Goal: Task Accomplishment & Management: Use online tool/utility

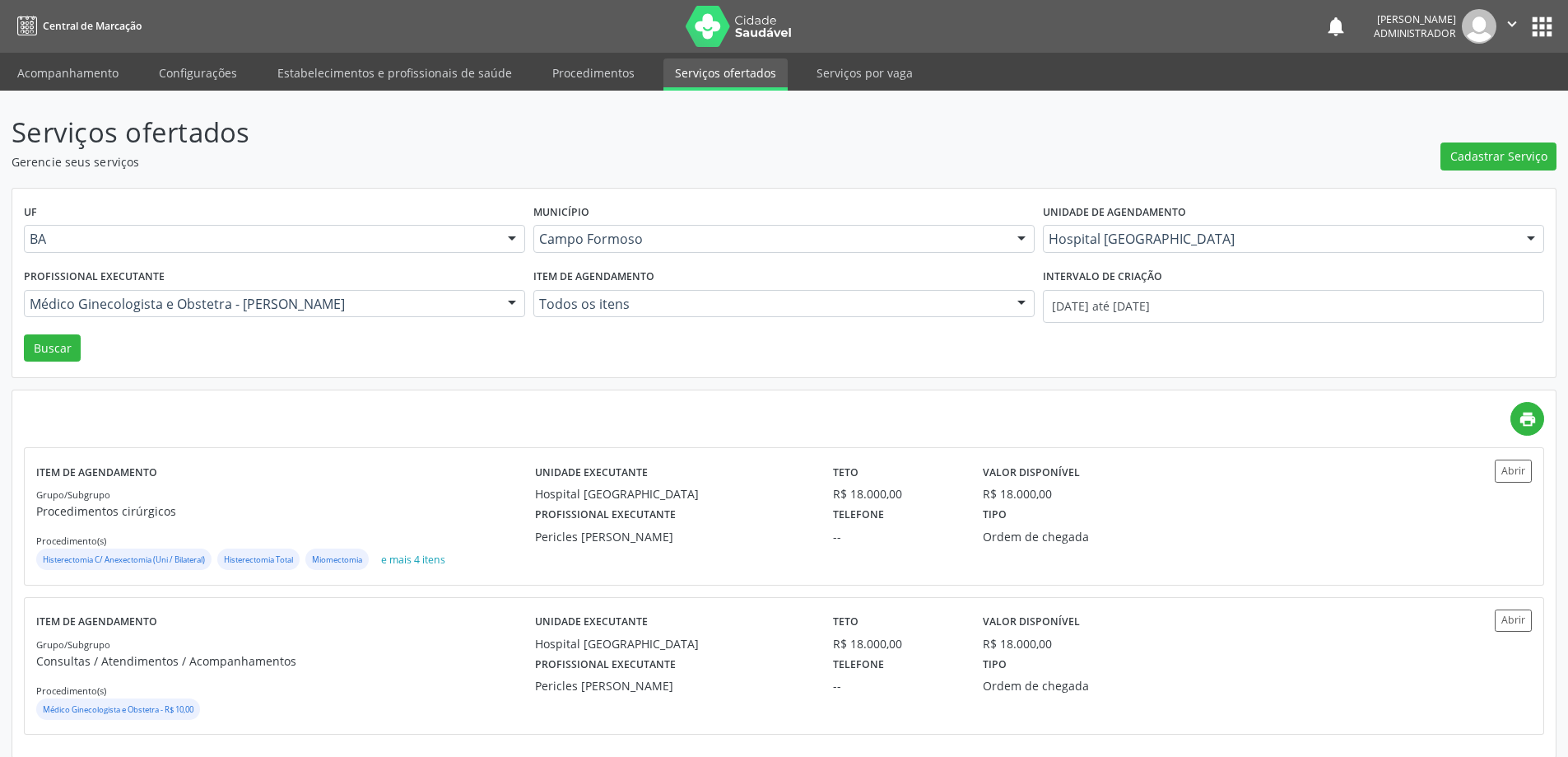
scroll to position [13, 0]
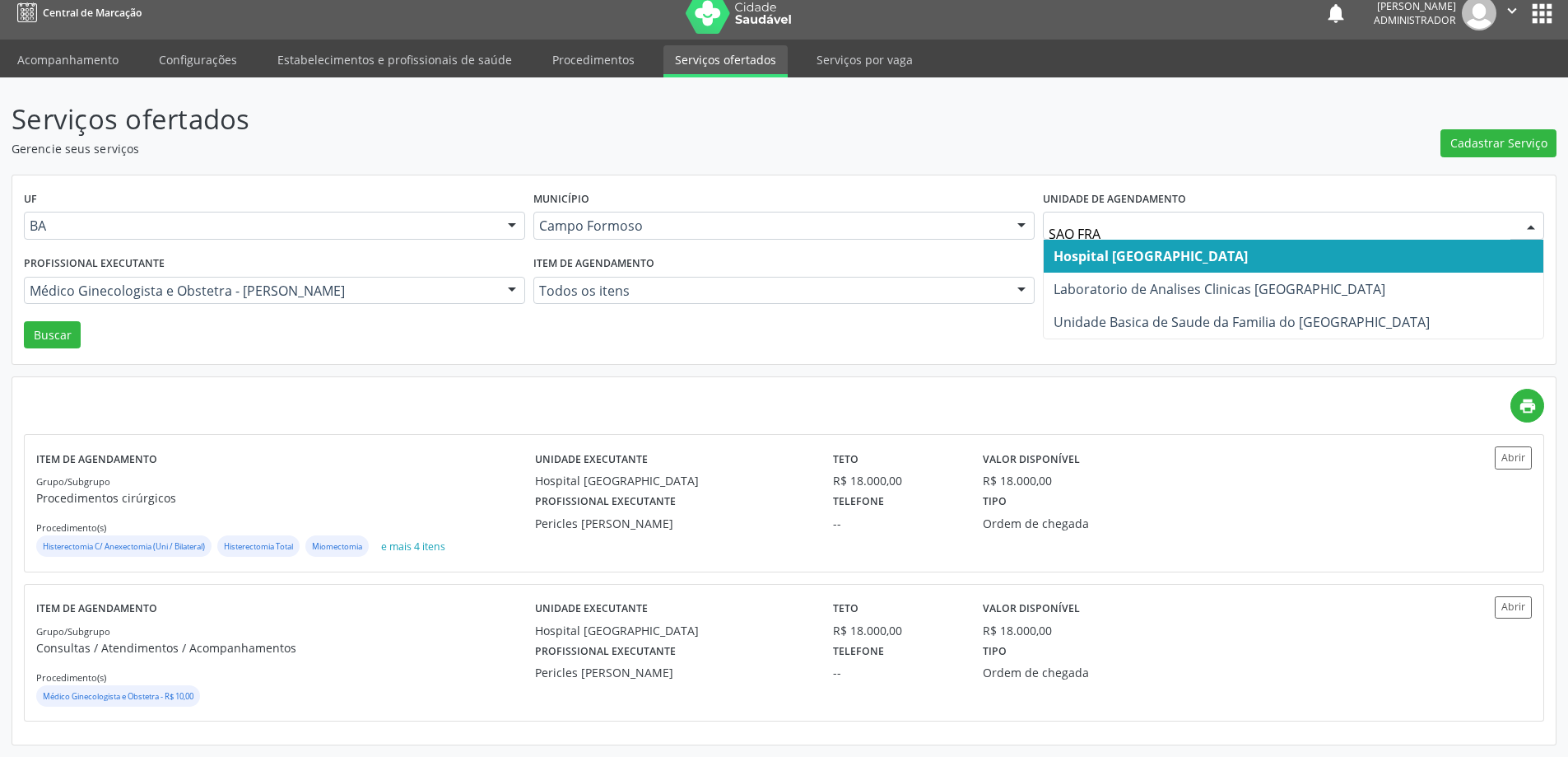
type input "SAO FRAN"
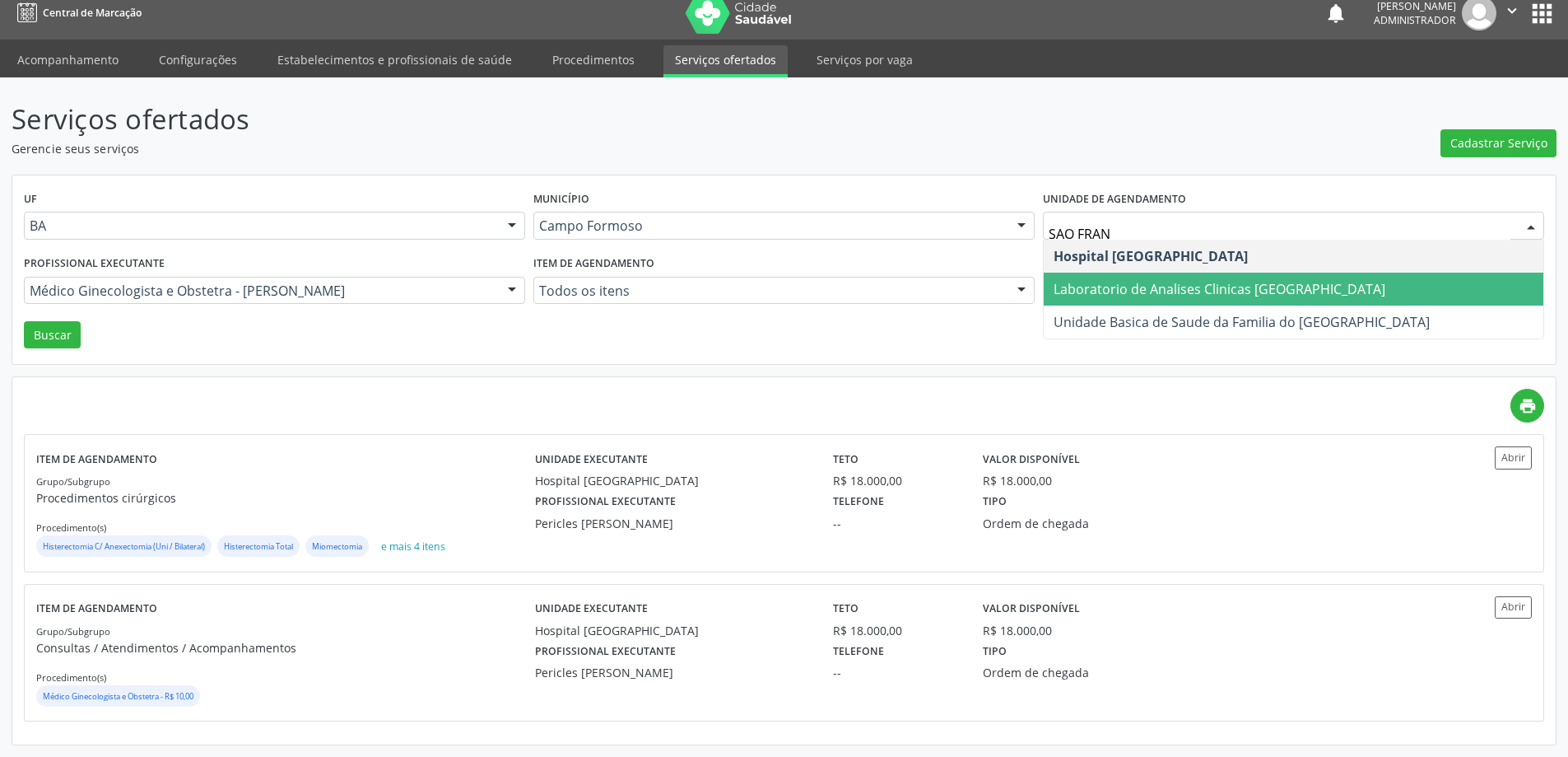
click at [1211, 281] on span "Laboratorio de Analises Clinicas [GEOGRAPHIC_DATA]" at bounding box center [1219, 289] width 332 height 18
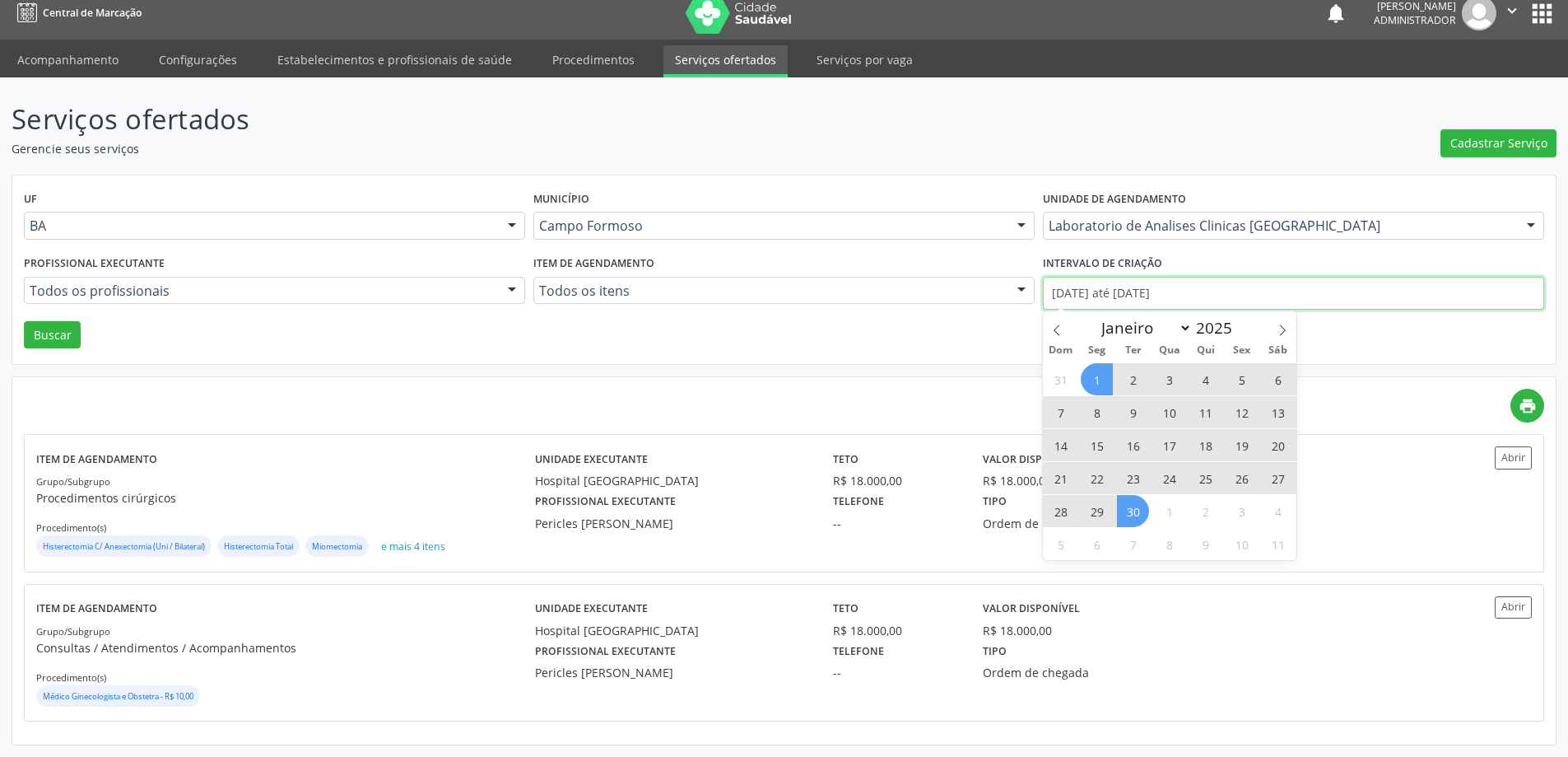
click at [1078, 294] on input "[DATE] até [DATE]" at bounding box center [1293, 292] width 501 height 33
click at [1049, 321] on span at bounding box center [1057, 325] width 28 height 28
select select "7"
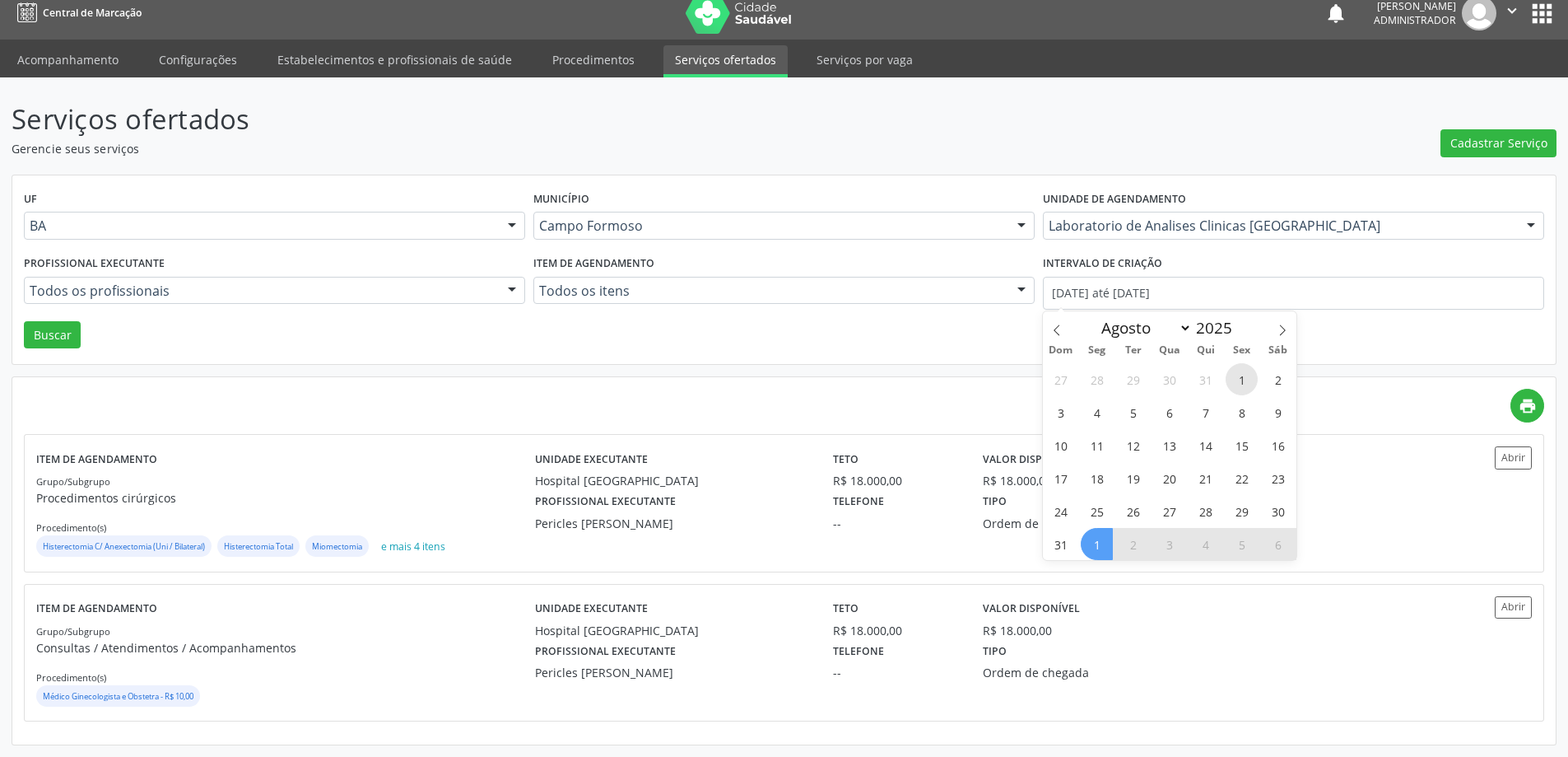
click at [1240, 383] on span "1" at bounding box center [1241, 379] width 32 height 32
type input "[DATE]"
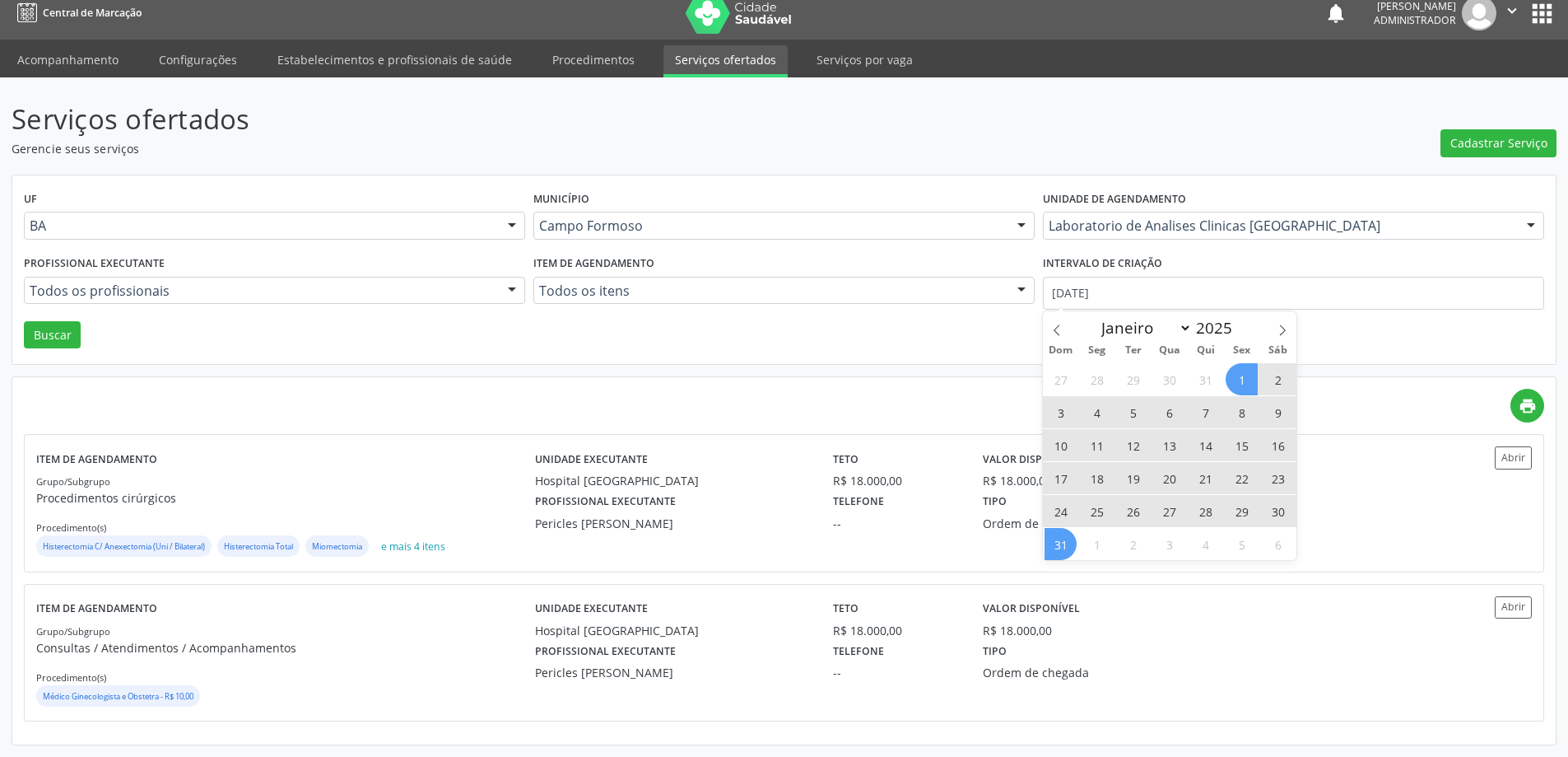
click at [1058, 556] on span "31" at bounding box center [1061, 544] width 32 height 32
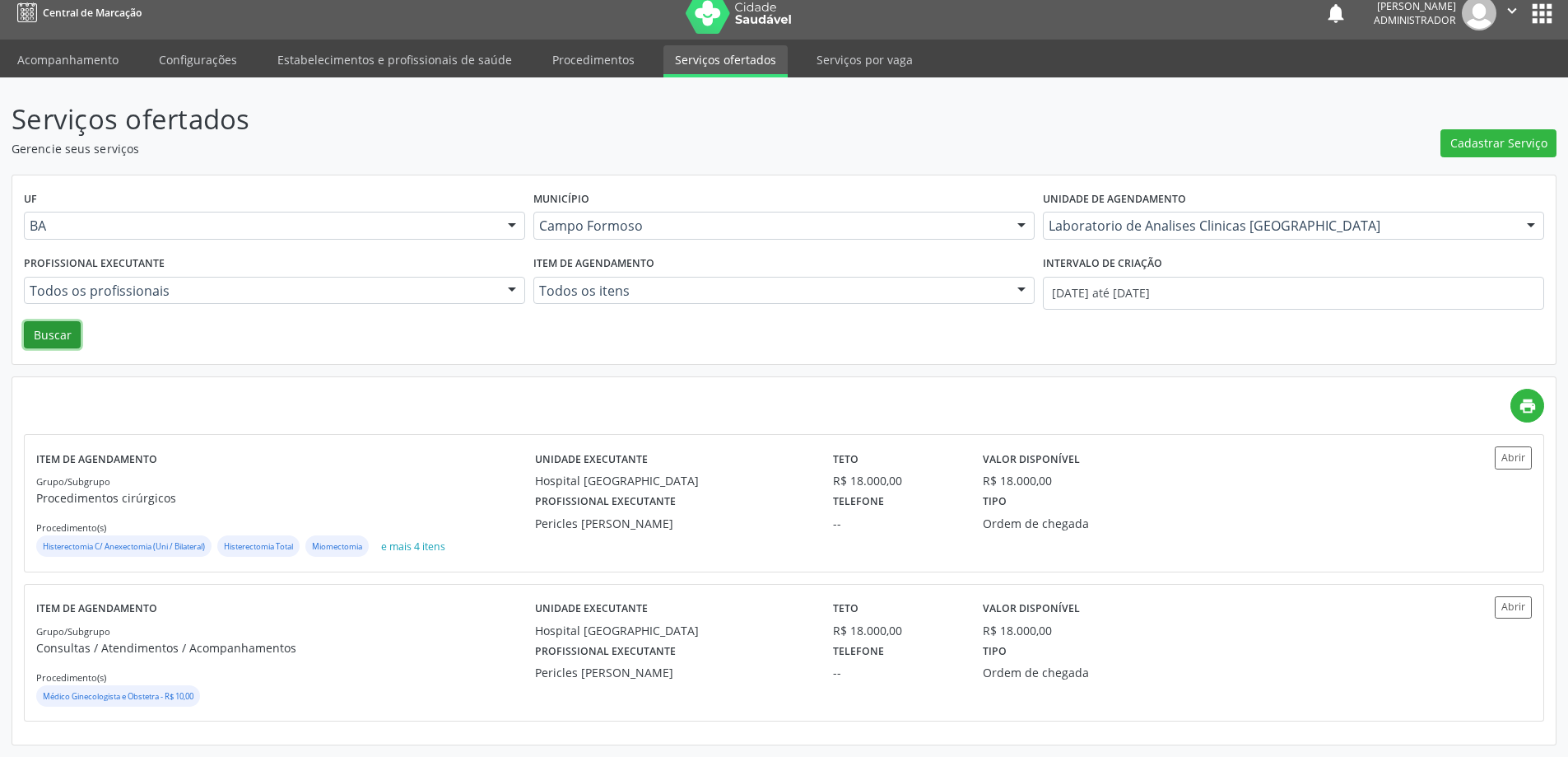
click at [40, 342] on button "Buscar" at bounding box center [52, 335] width 57 height 28
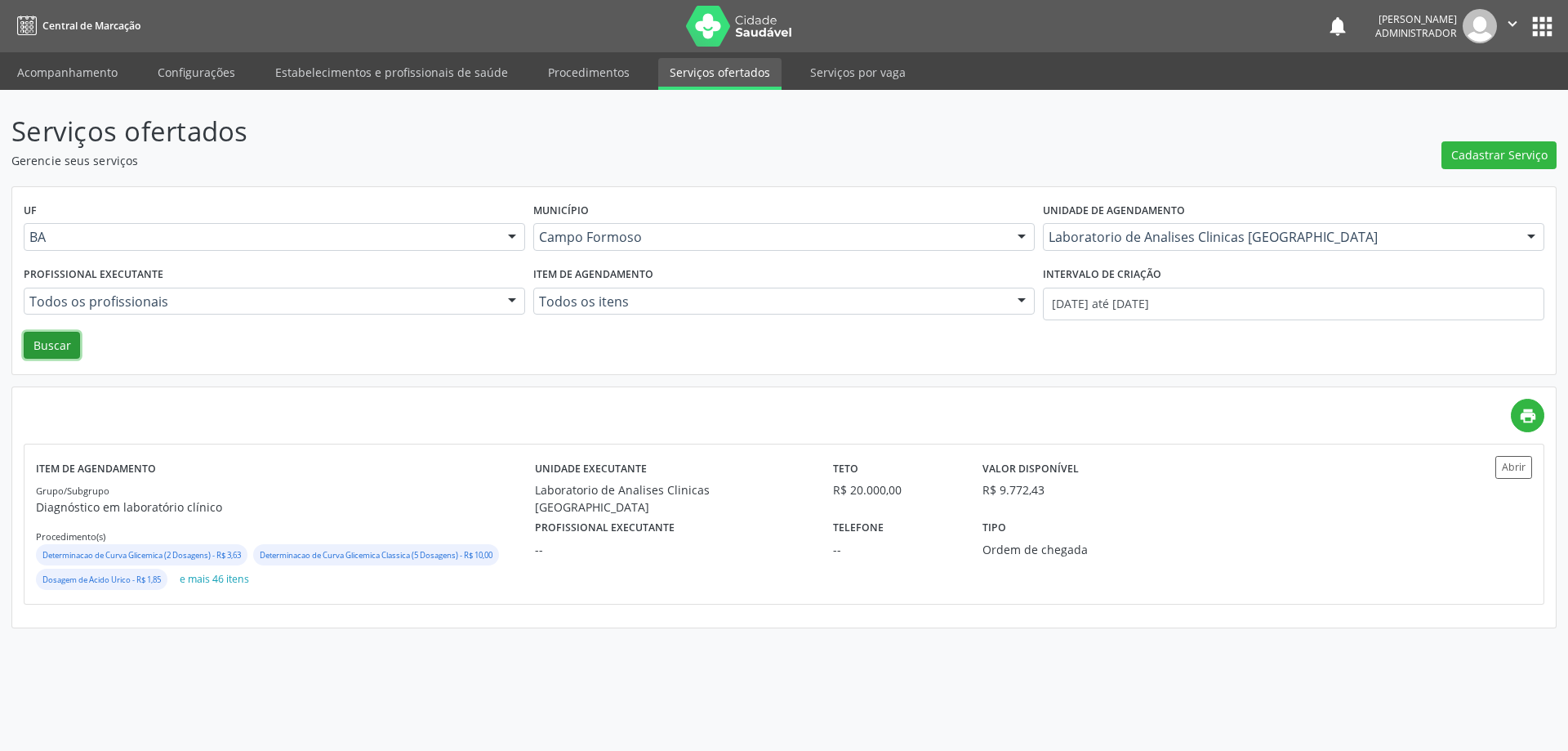
click at [56, 339] on button "Buscar" at bounding box center [51, 345] width 56 height 28
click at [1502, 467] on button "Abrir" at bounding box center [1514, 467] width 37 height 22
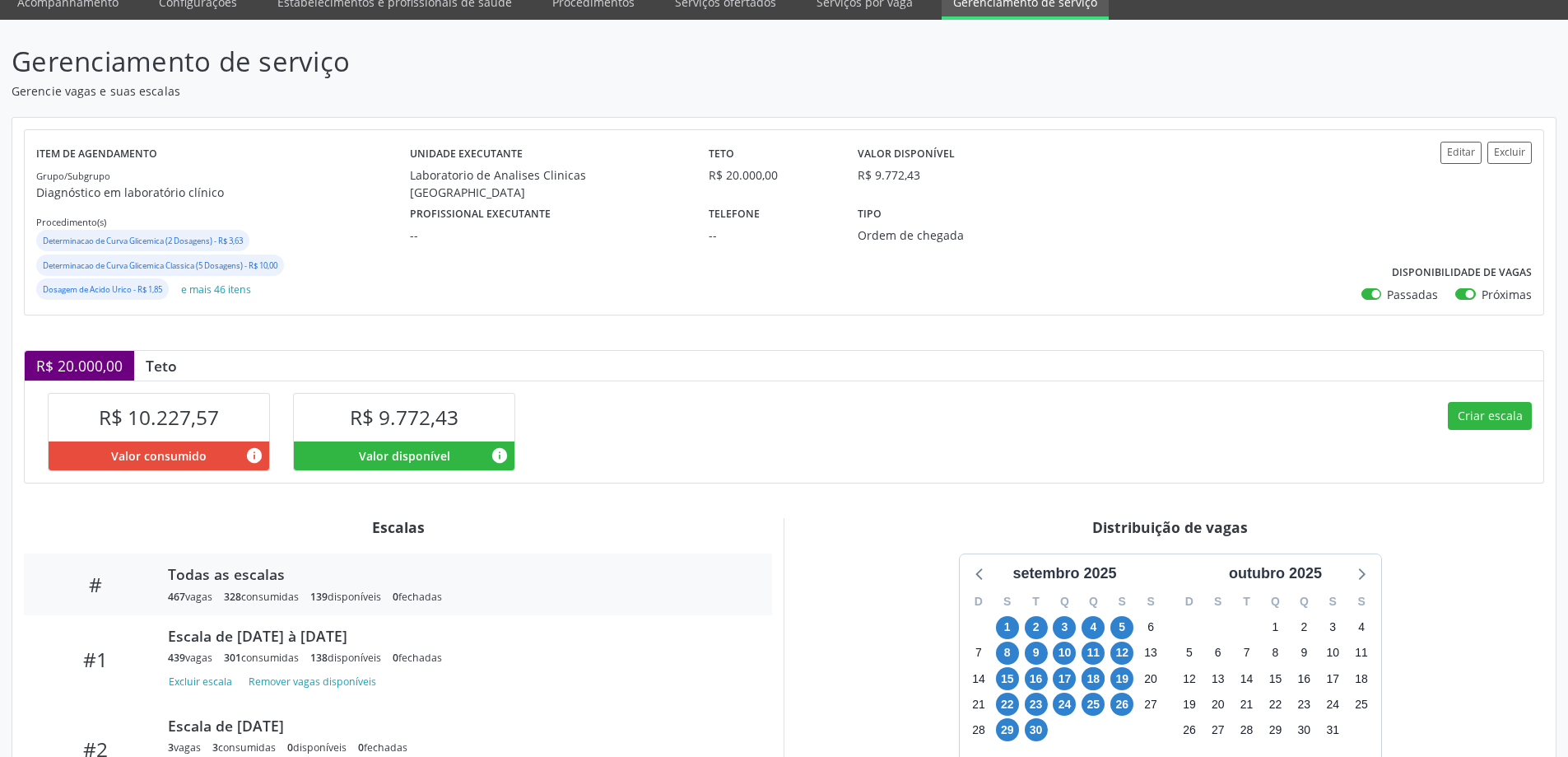
scroll to position [307, 0]
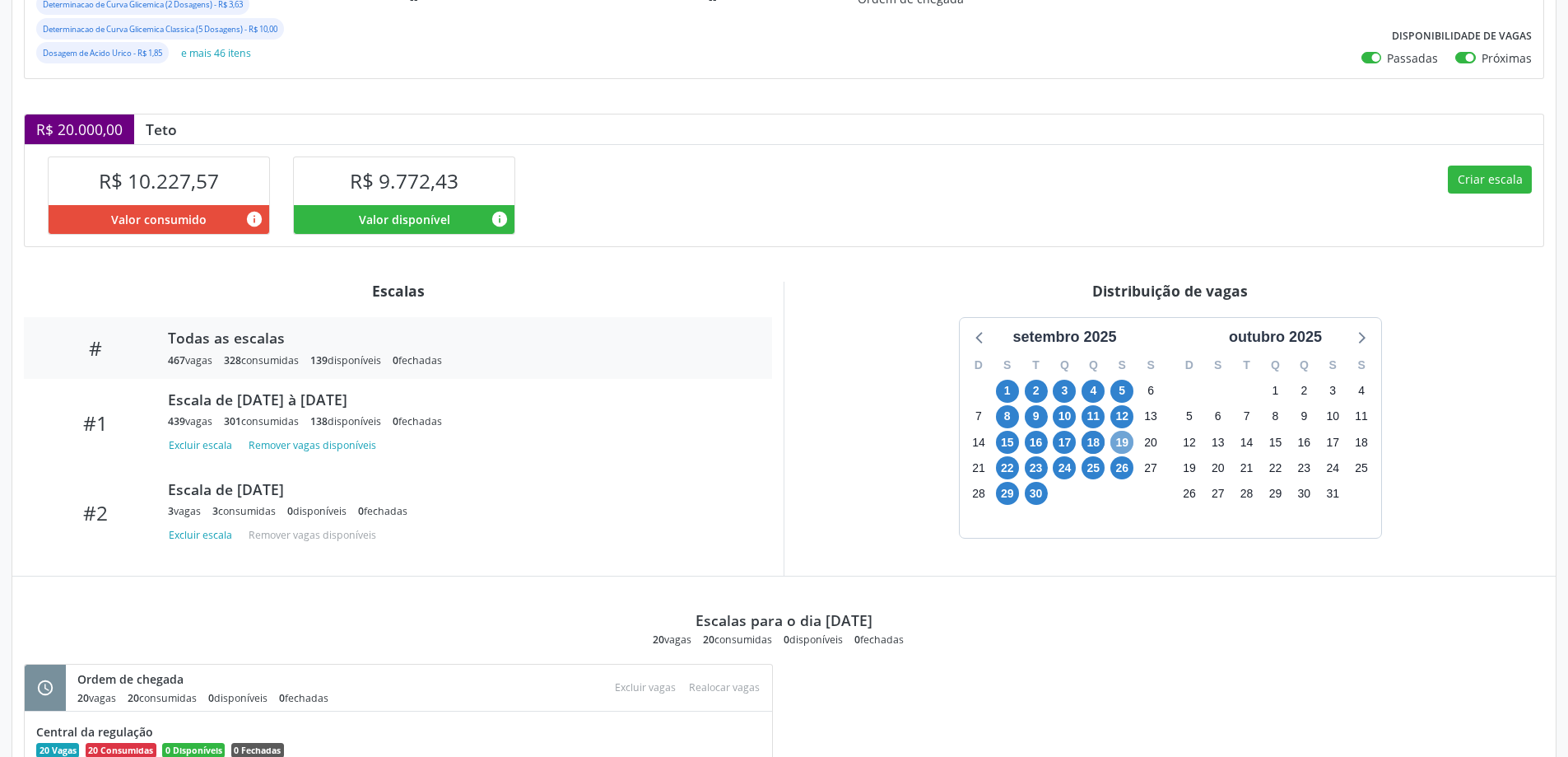
click at [1123, 440] on span "19" at bounding box center [1121, 442] width 23 height 23
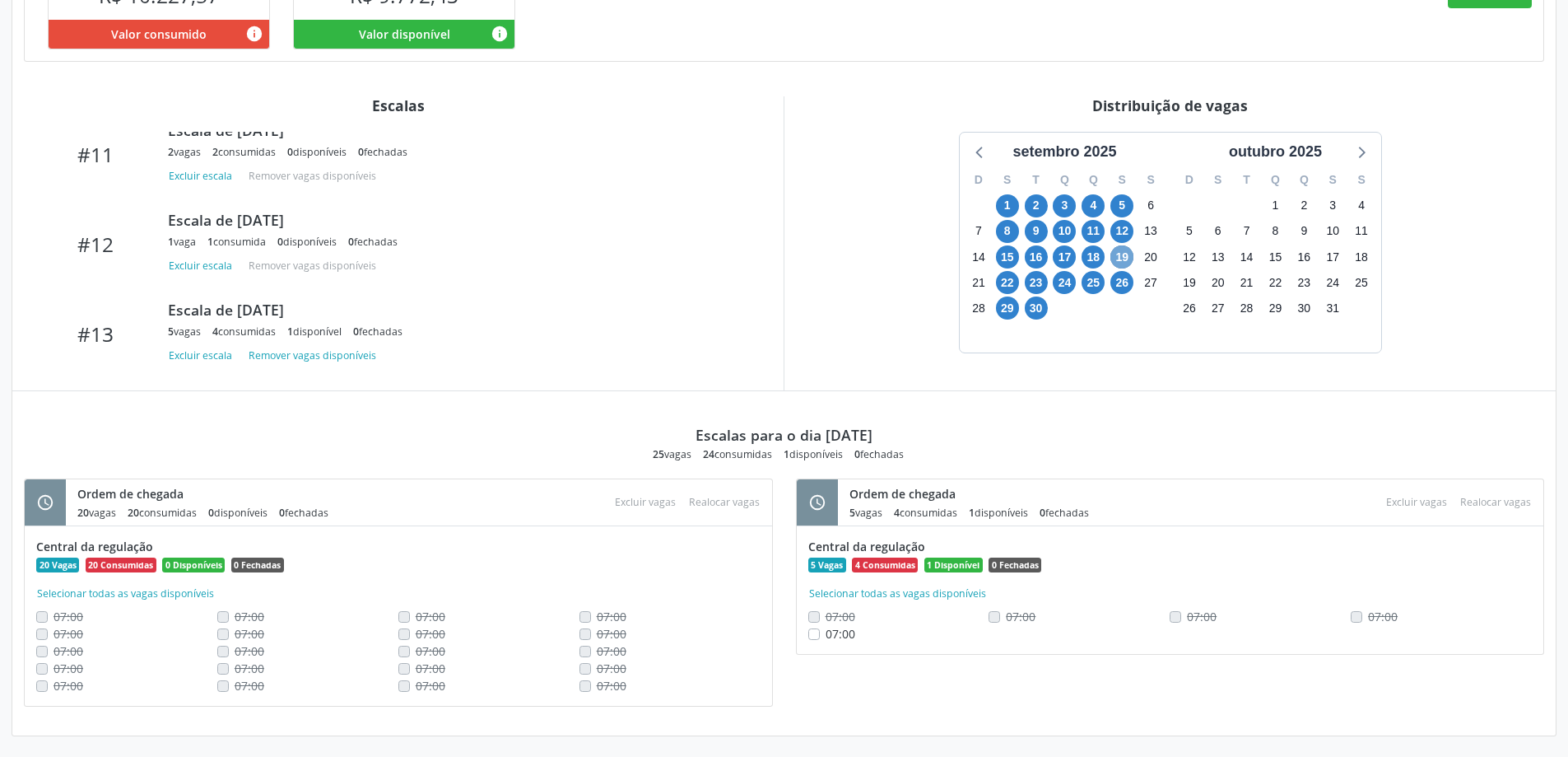
scroll to position [495, 0]
